Goal: Check status

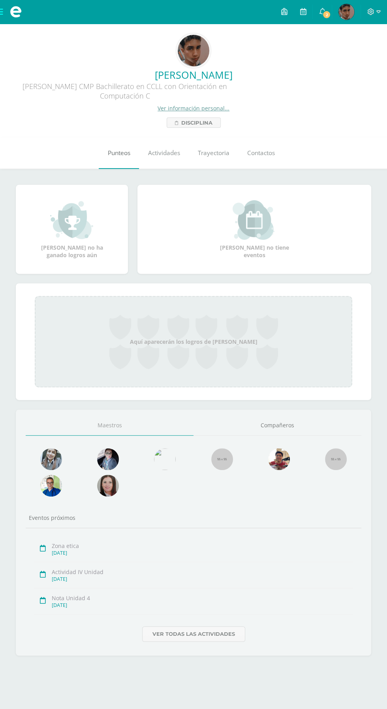
click at [123, 157] on span "Punteos" at bounding box center [119, 153] width 23 height 8
